Goal: Task Accomplishment & Management: Manage account settings

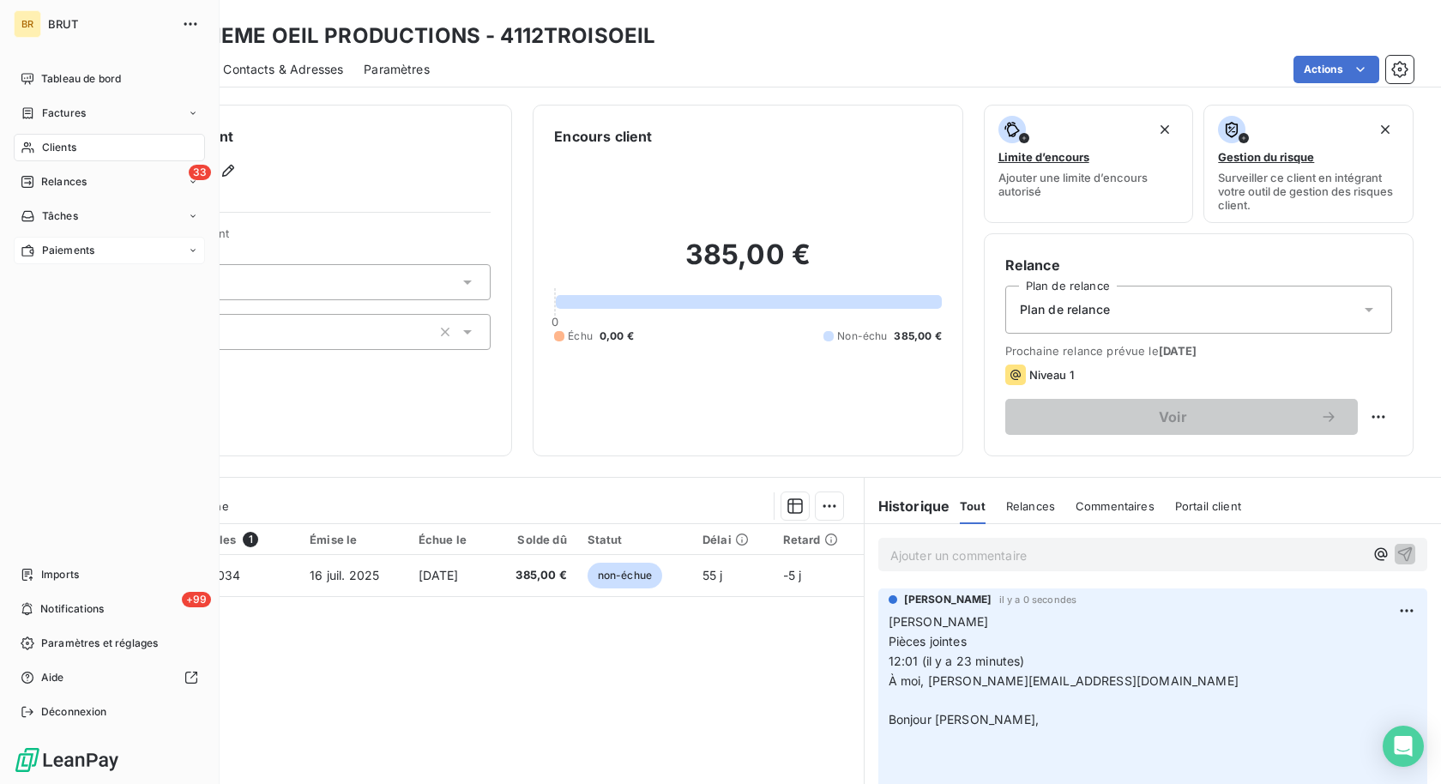
click at [81, 256] on span "Paiements" at bounding box center [68, 250] width 52 height 15
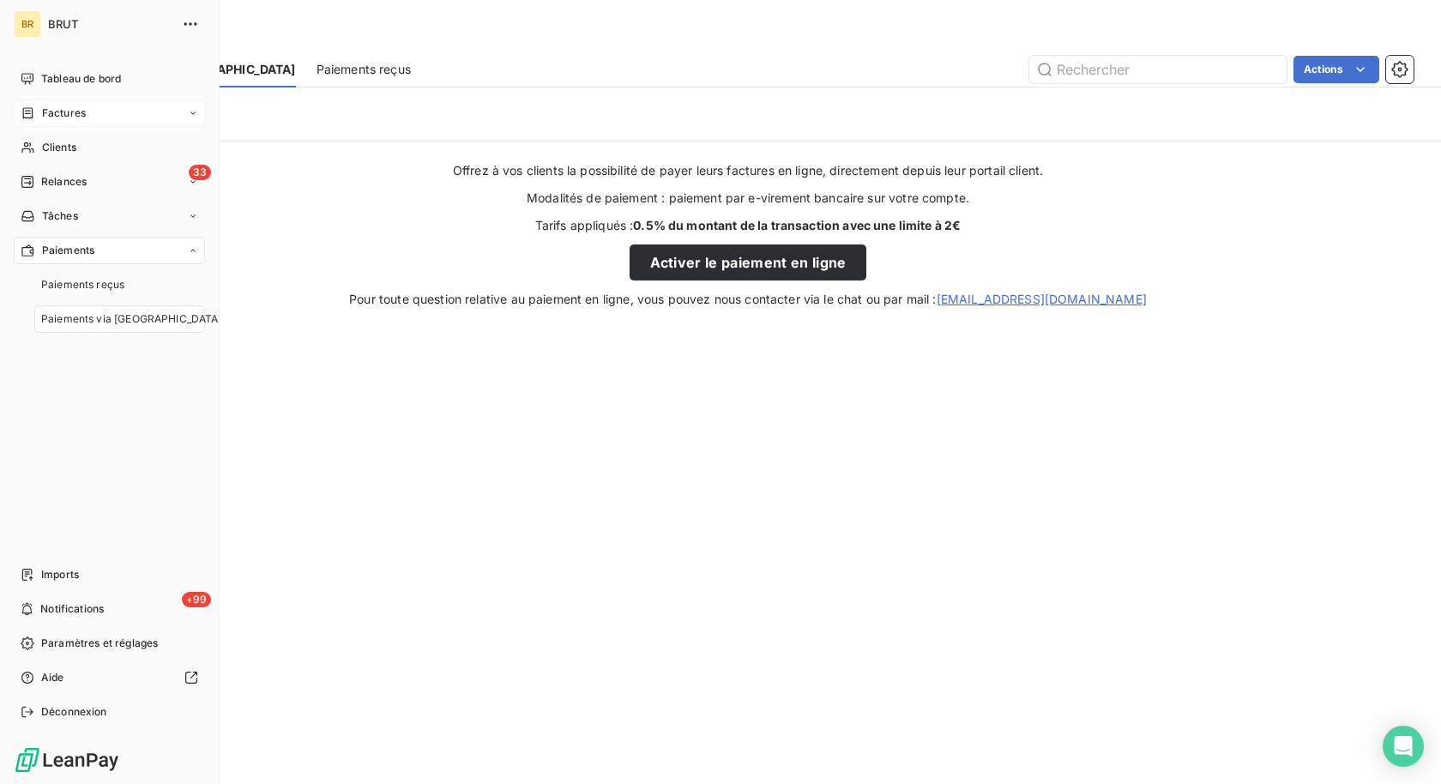
click at [68, 108] on span "Factures" at bounding box center [64, 112] width 44 height 15
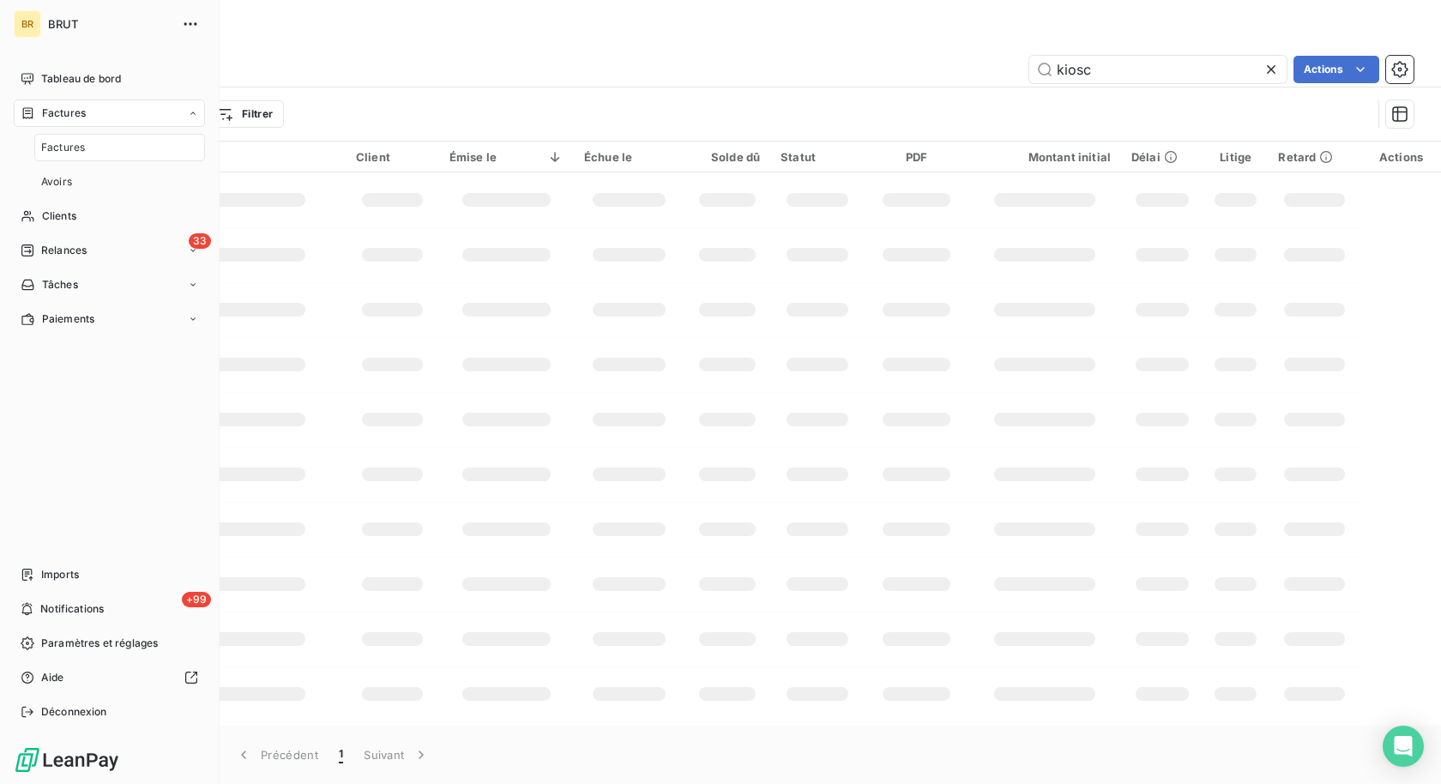
click at [67, 156] on div "Factures" at bounding box center [119, 147] width 171 height 27
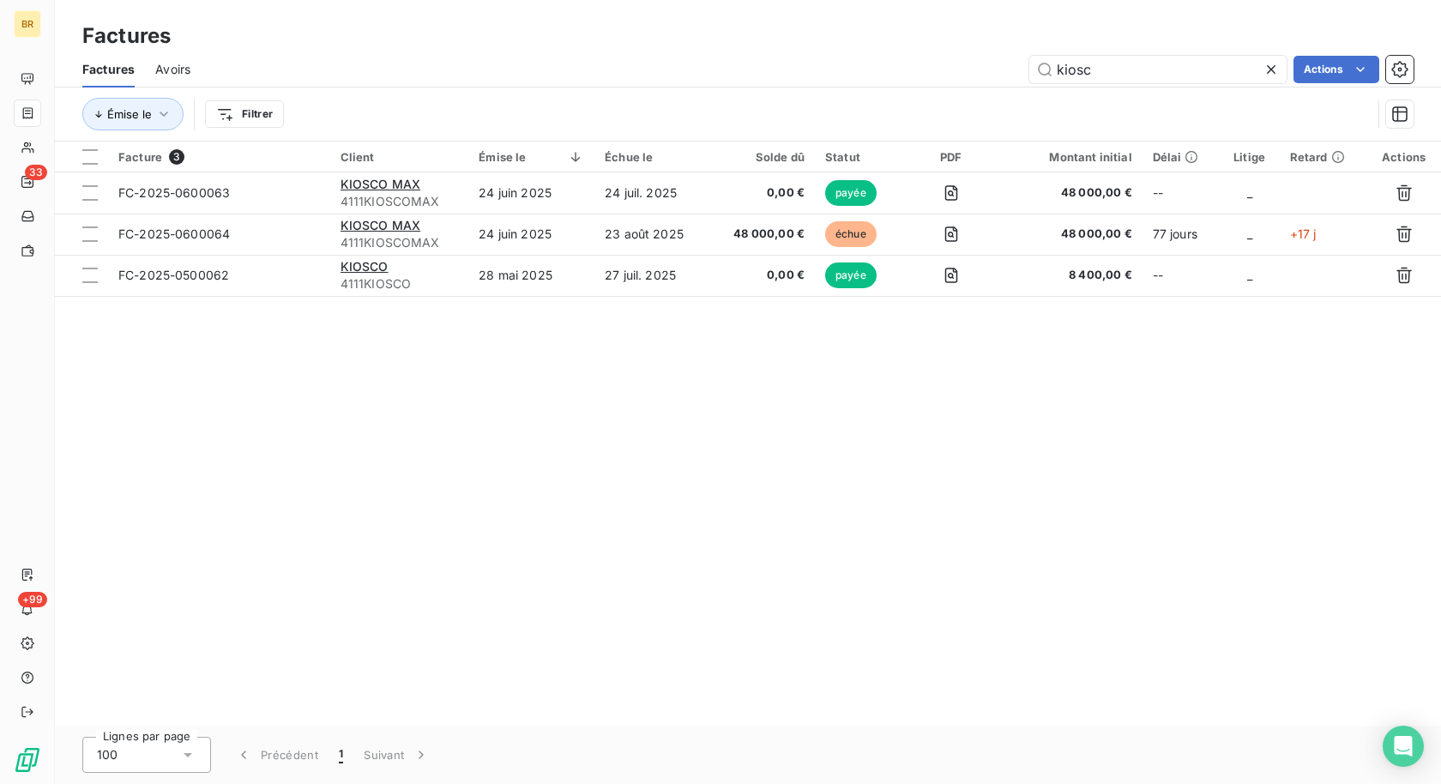
click at [1180, 54] on div "Factures Avoirs kiosc Actions" at bounding box center [748, 69] width 1386 height 36
click at [1171, 63] on input "kiosc" at bounding box center [1157, 69] width 257 height 27
click at [1273, 71] on icon at bounding box center [1271, 69] width 9 height 9
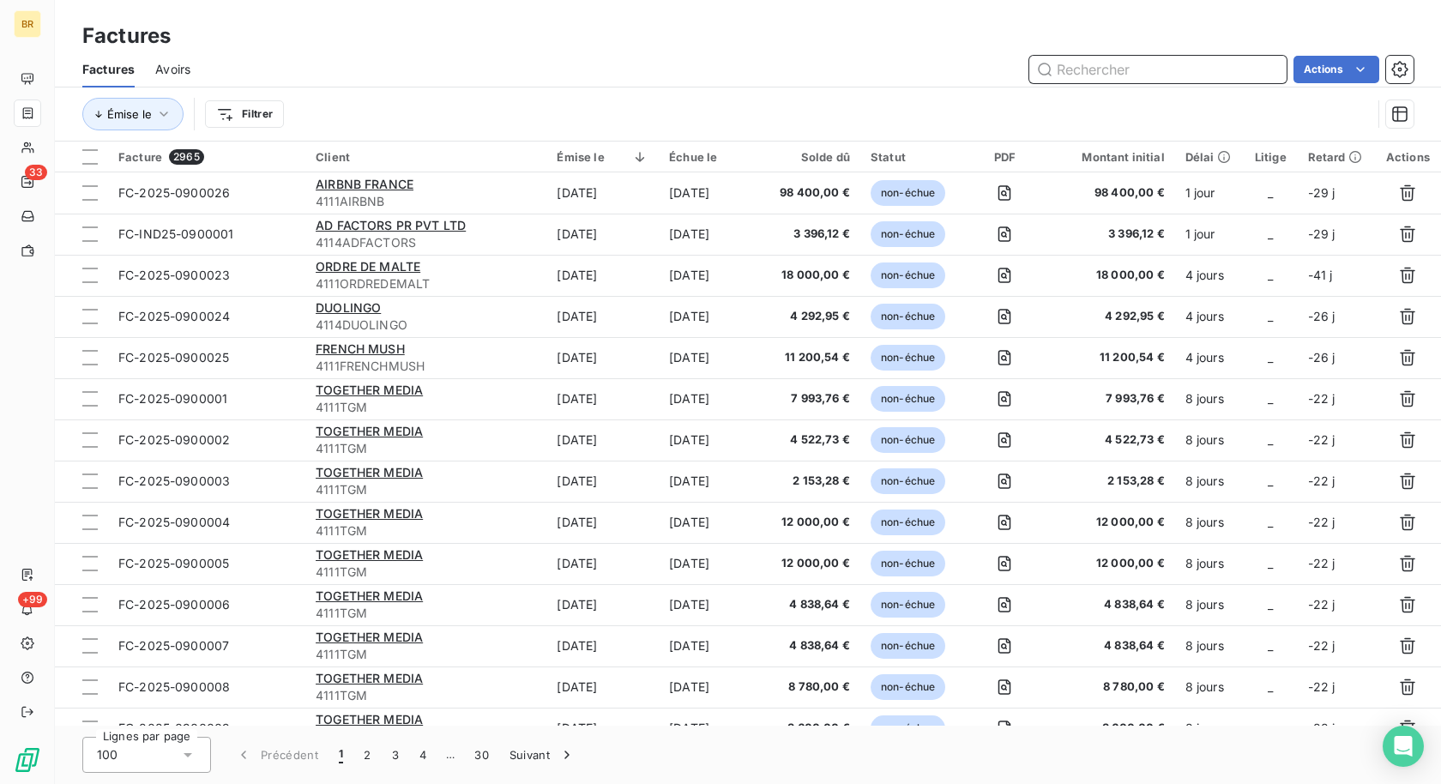
click at [1202, 74] on input "text" at bounding box center [1157, 69] width 257 height 27
click at [1145, 69] on input "text" at bounding box center [1157, 69] width 257 height 27
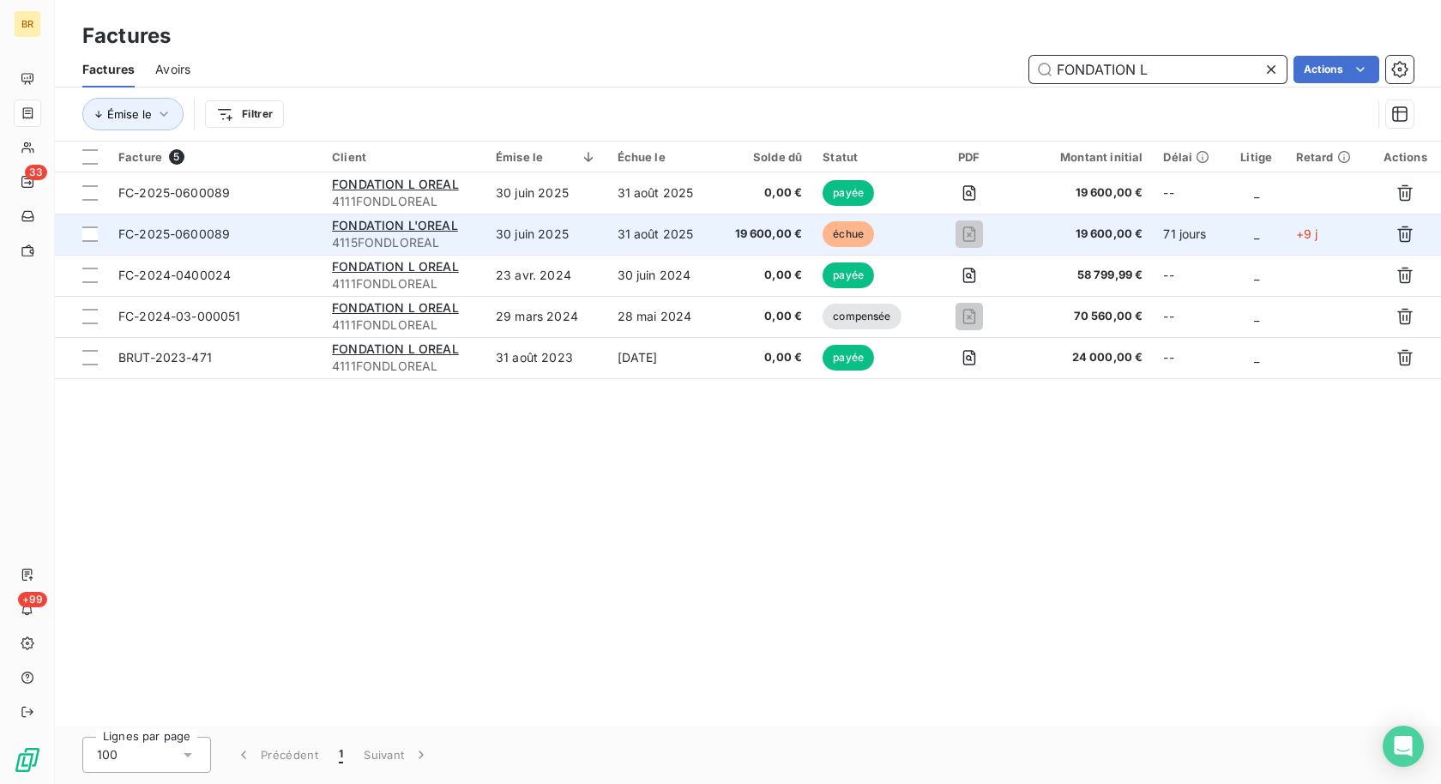
type input "FONDATION L"
click at [703, 244] on td "31 août 2025" at bounding box center [660, 234] width 107 height 41
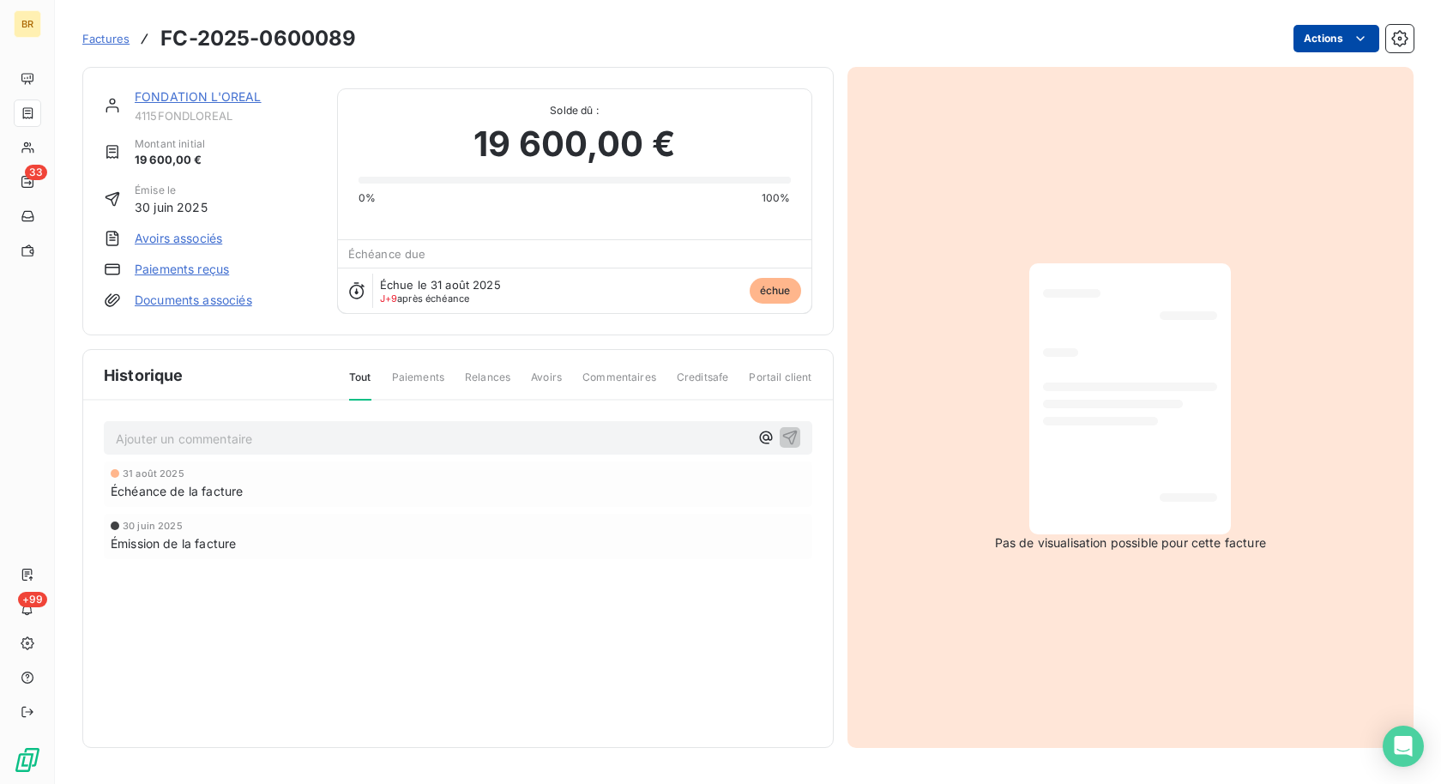
click at [1333, 45] on html "BR 33 +99 Factures FC-2025-0600089 Actions FONDATION L'OREAL 4115FONDLOREAL Mon…" at bounding box center [720, 392] width 1441 height 784
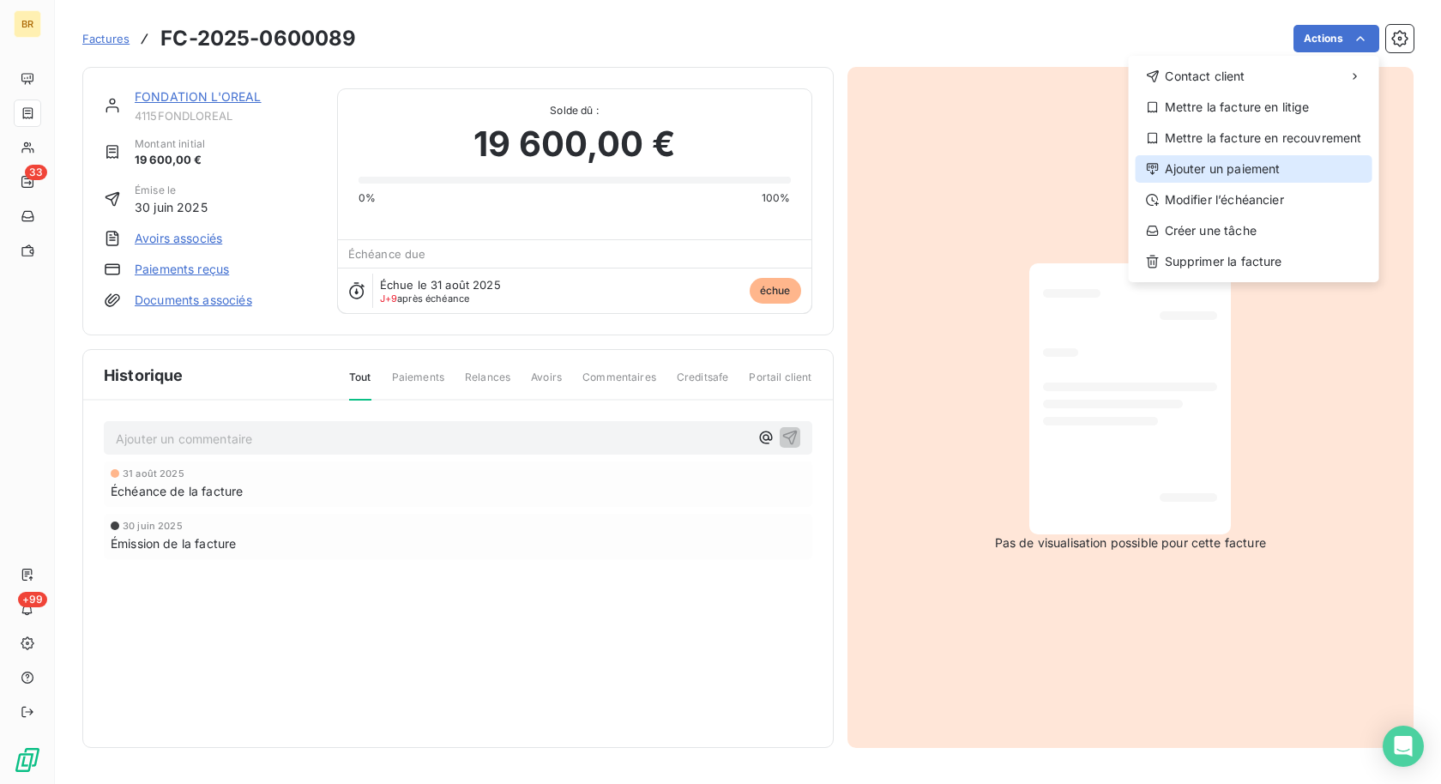
click at [1218, 166] on div "Ajouter un paiement" at bounding box center [1253, 168] width 237 height 27
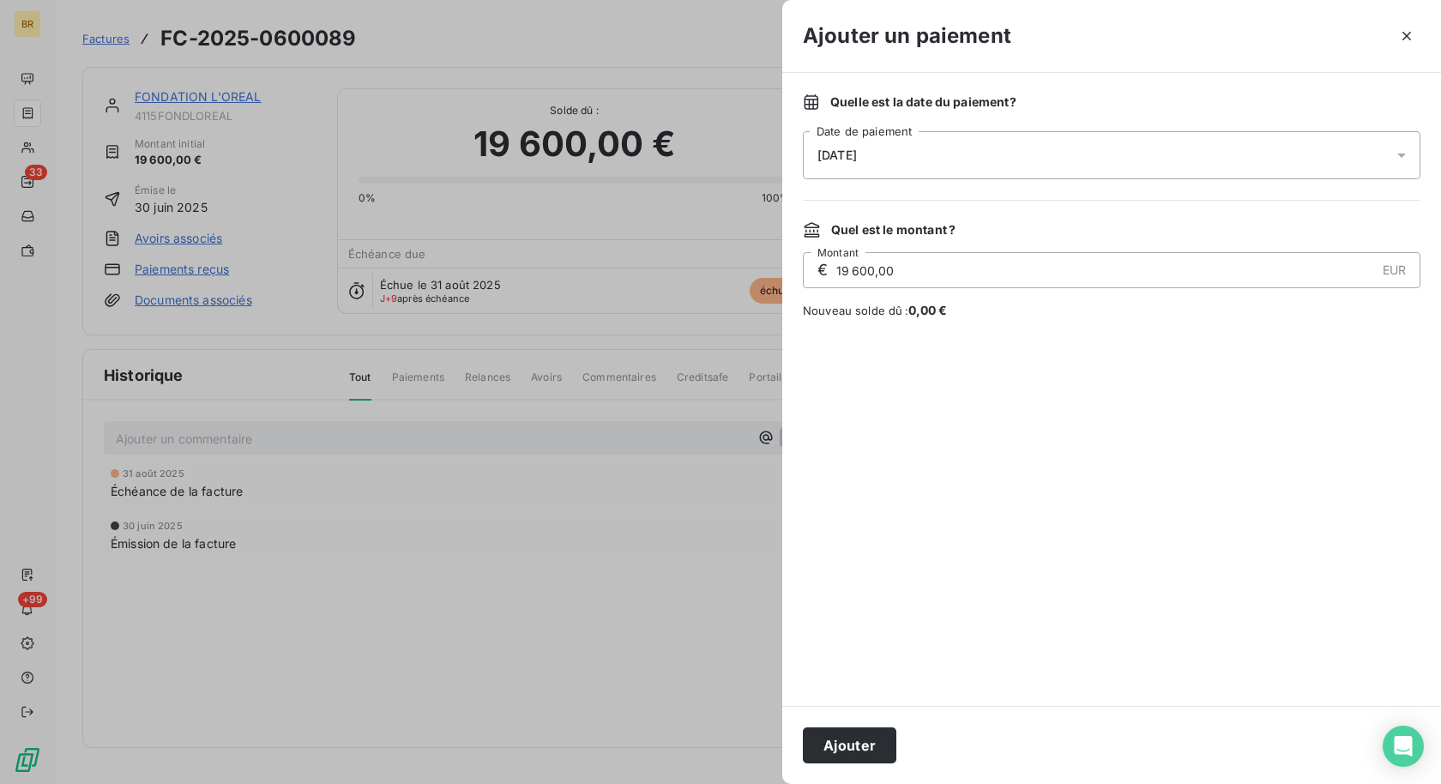
click at [844, 144] on div "[DATE]" at bounding box center [1111, 155] width 617 height 48
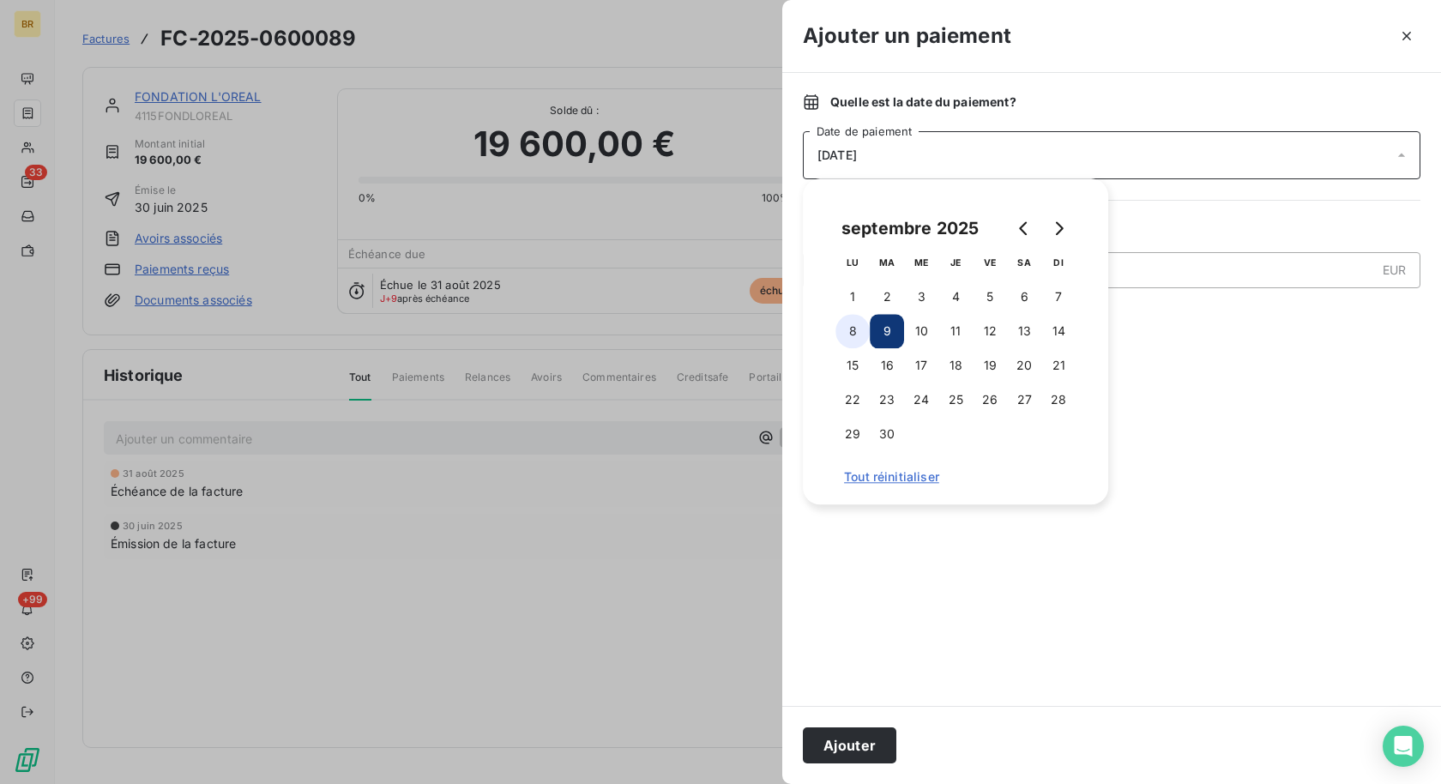
click at [855, 331] on button "8" at bounding box center [852, 331] width 34 height 34
click at [1244, 467] on div at bounding box center [1111, 513] width 617 height 346
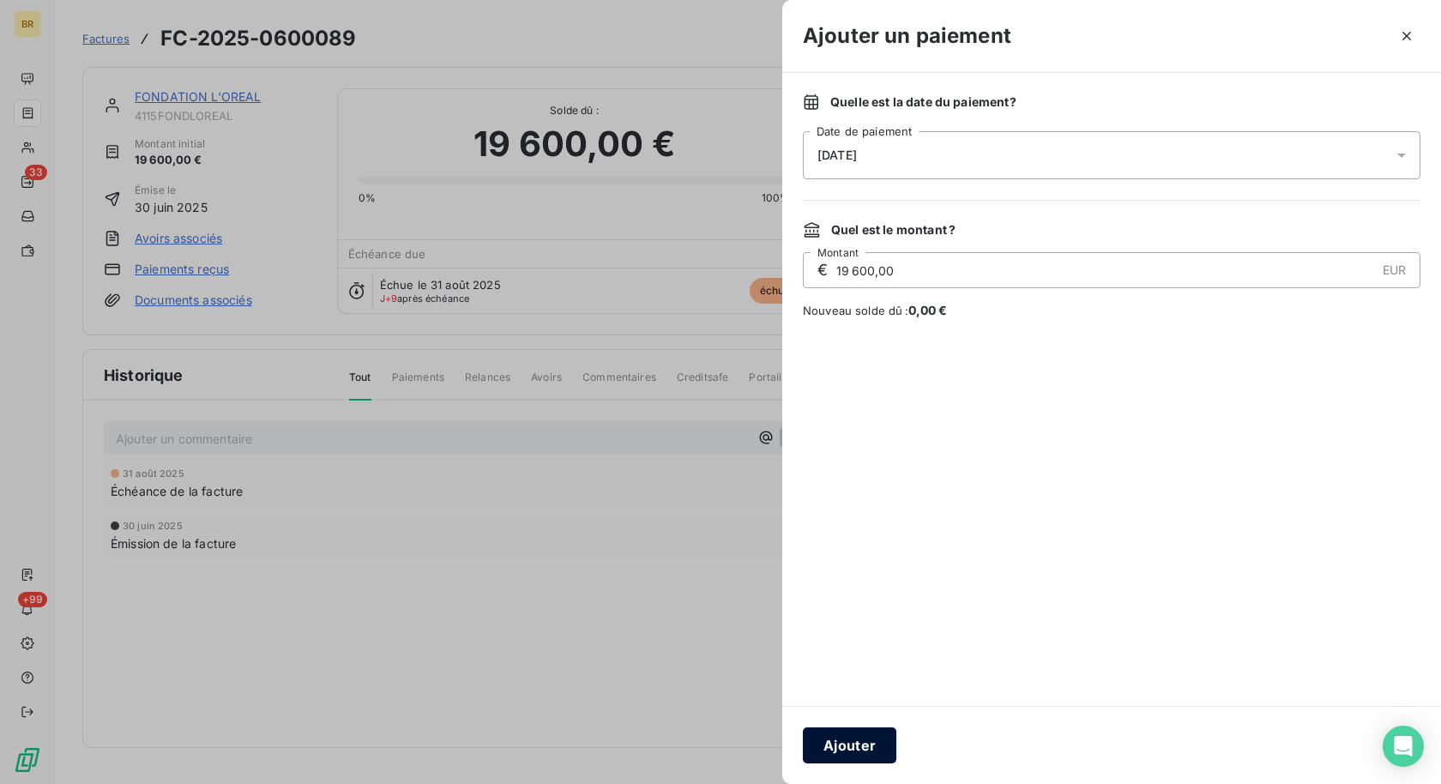
click at [828, 743] on button "Ajouter" at bounding box center [849, 745] width 93 height 36
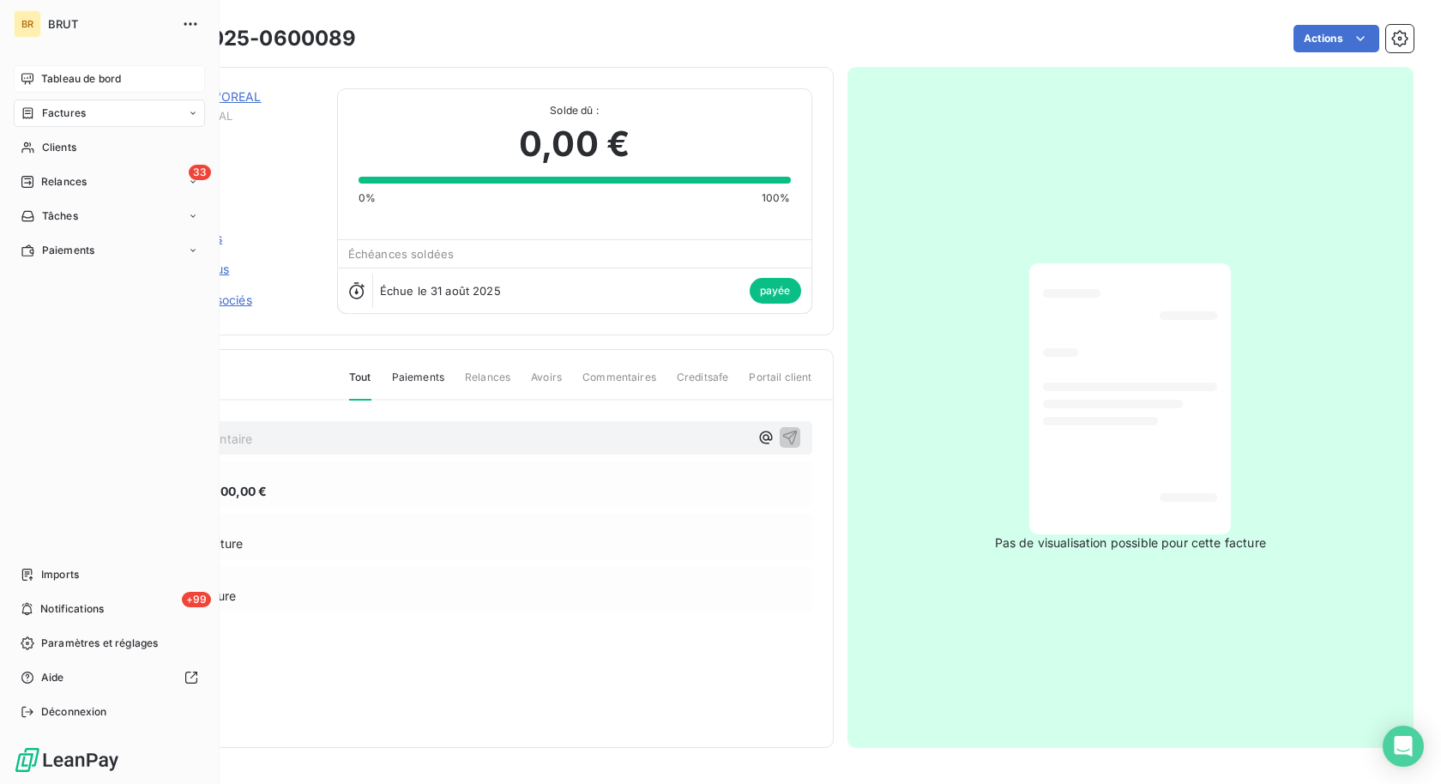
click at [75, 68] on div "Tableau de bord" at bounding box center [109, 78] width 191 height 27
